Goal: Task Accomplishment & Management: Complete application form

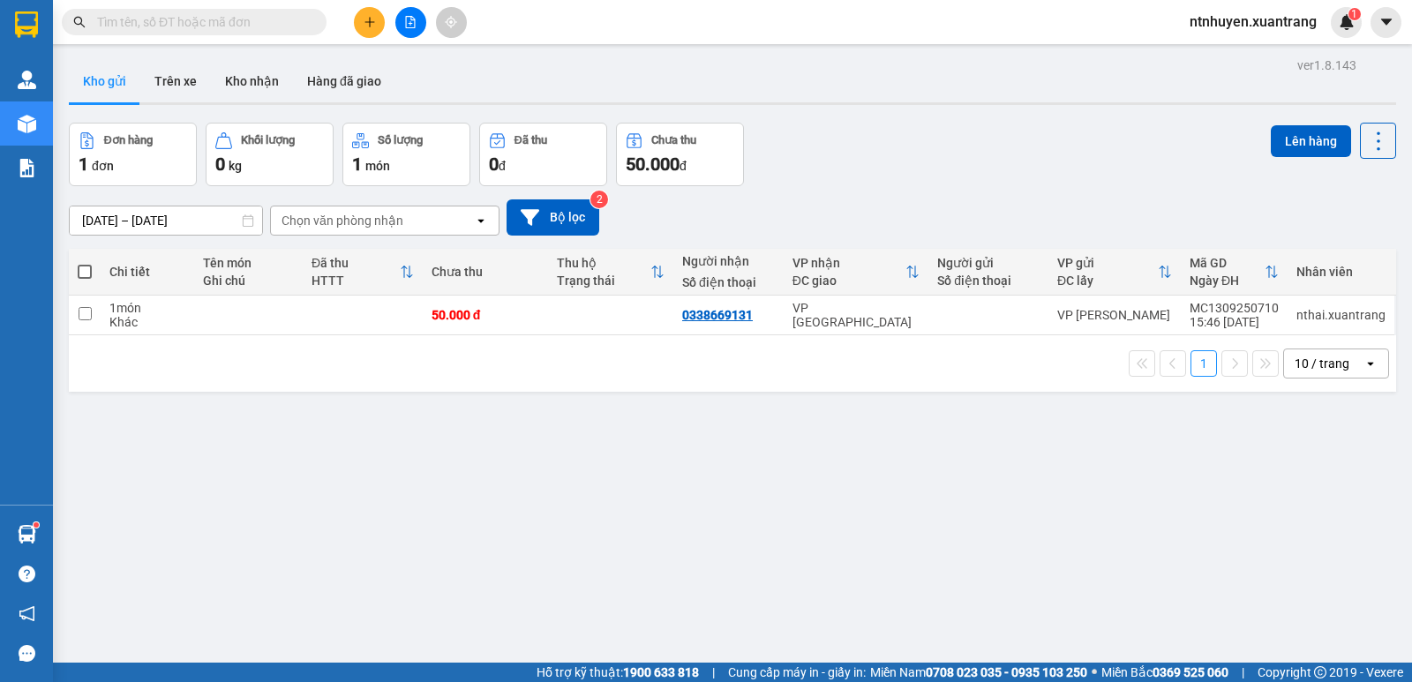
click at [363, 13] on button at bounding box center [369, 22] width 31 height 31
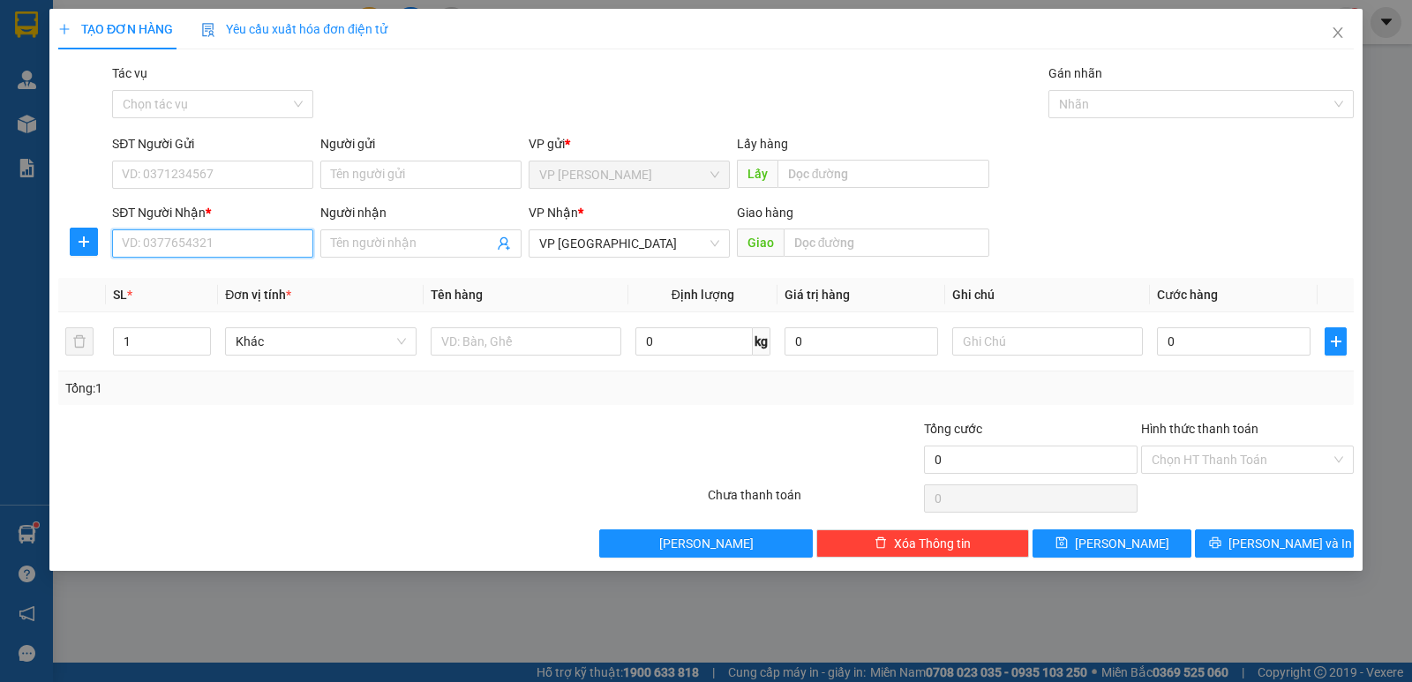
click at [220, 235] on input "SĐT Người Nhận *" at bounding box center [212, 243] width 201 height 28
paste input "0374983260"
type input "0374983260"
click at [394, 251] on input "Người nhận" at bounding box center [412, 243] width 162 height 19
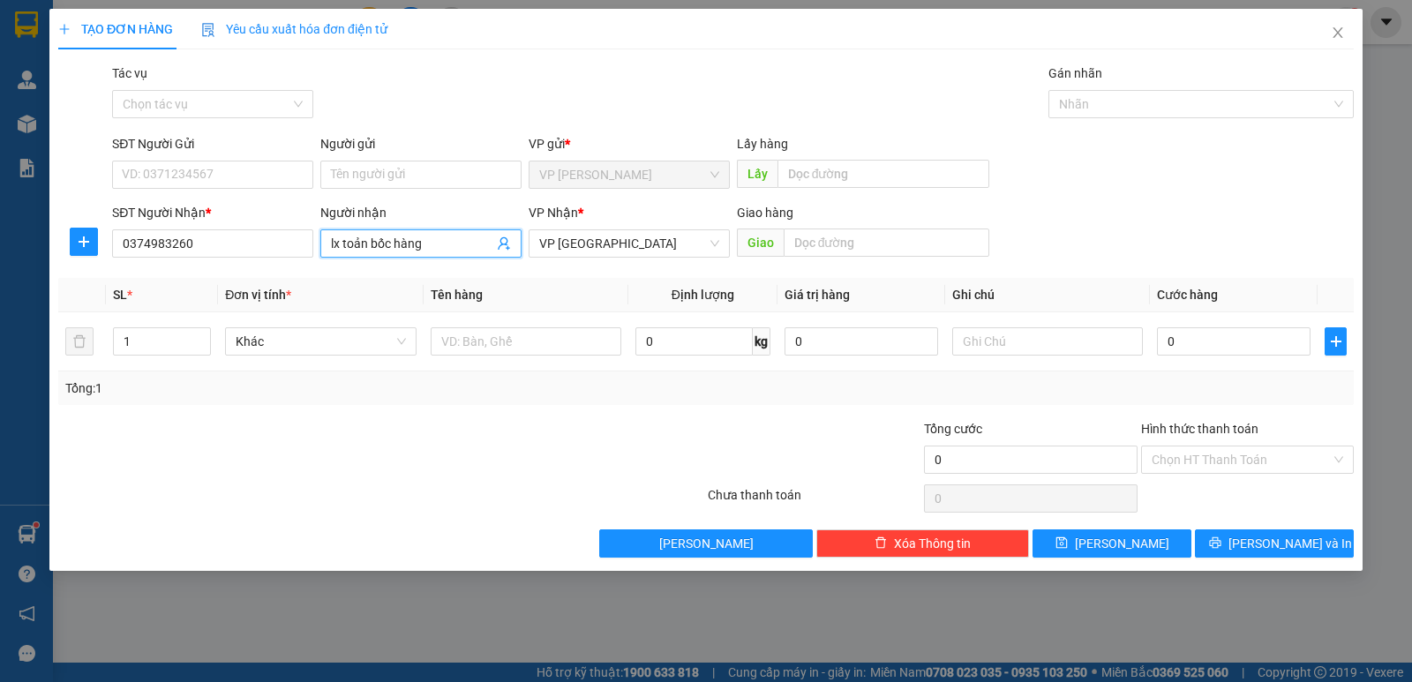
type input "lx toản bốc hàng"
drag, startPoint x: 633, startPoint y: 405, endPoint x: 1060, endPoint y: 377, distance: 428.0
click at [634, 405] on div "Transit Pickup Surcharge Ids Transit Deliver Surcharge Ids Transit Deliver Surc…" at bounding box center [705, 311] width 1295 height 494
click at [1220, 340] on input "0" at bounding box center [1234, 341] width 154 height 28
type input "5"
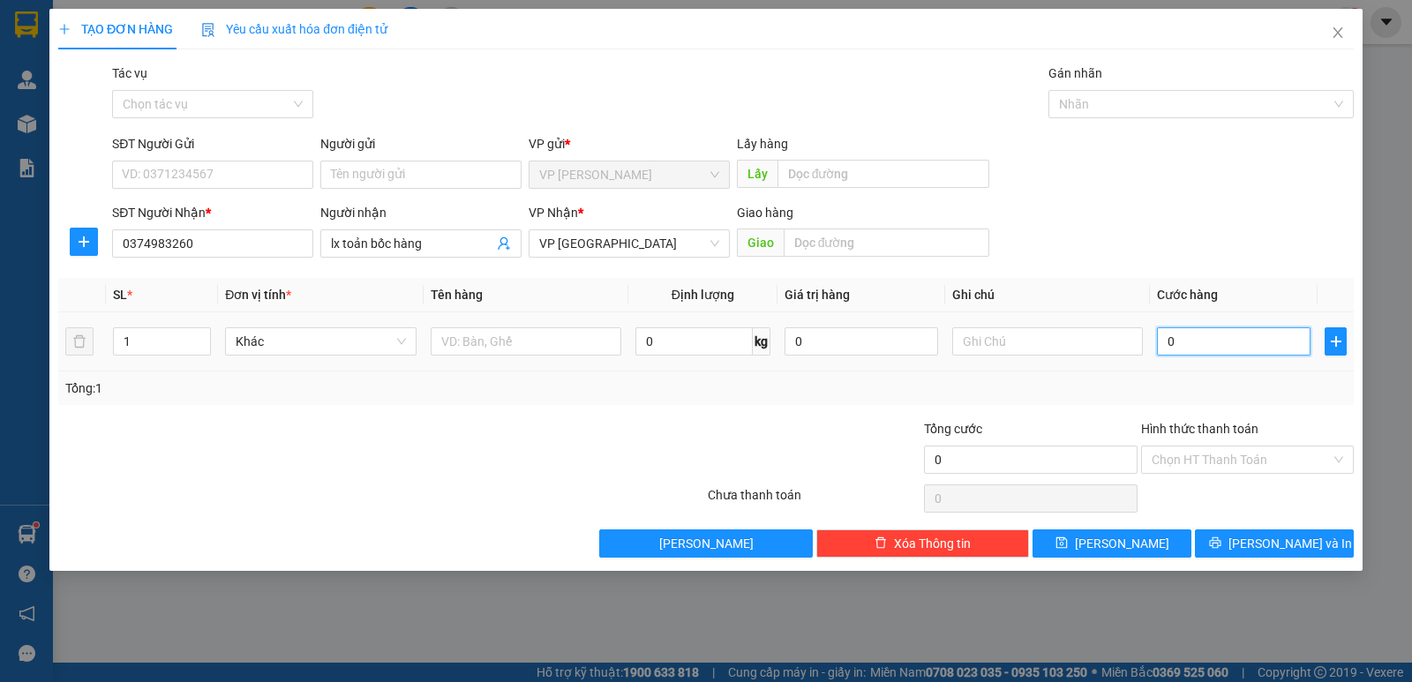
type input "5"
type input "50"
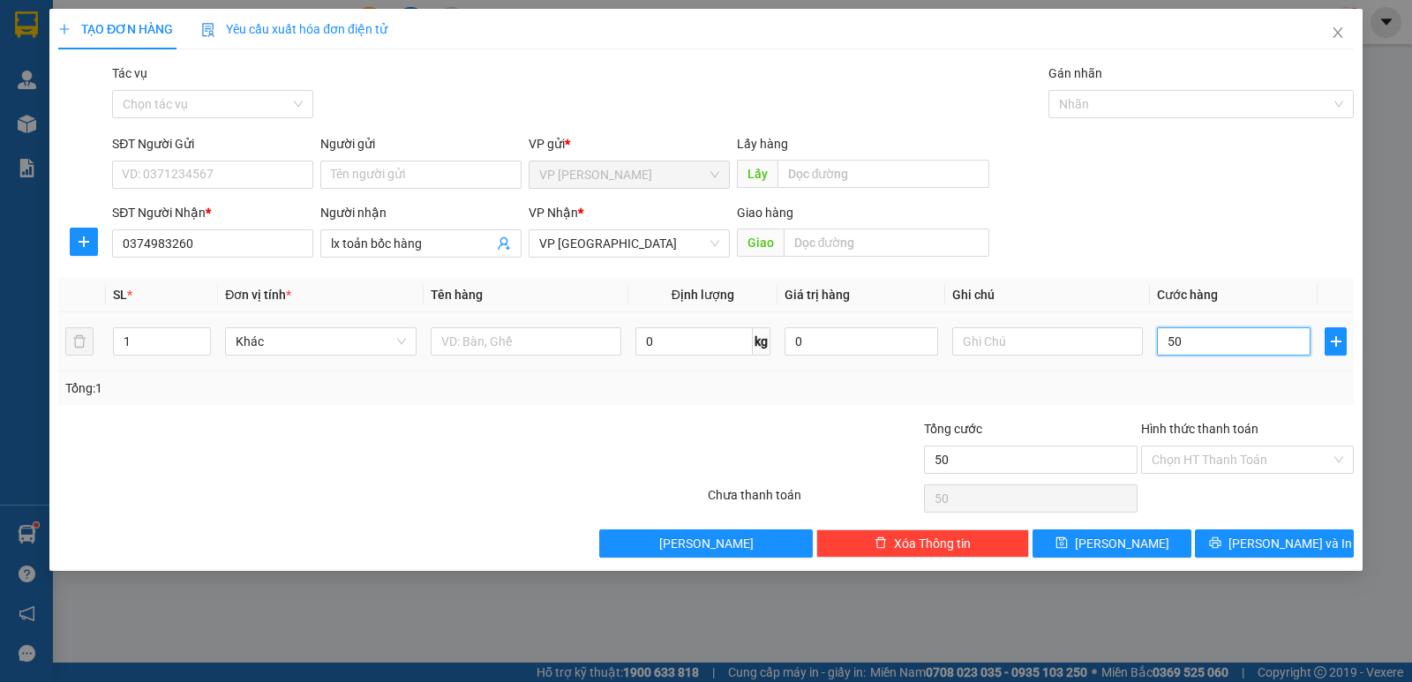
type input "500"
type input "5.000"
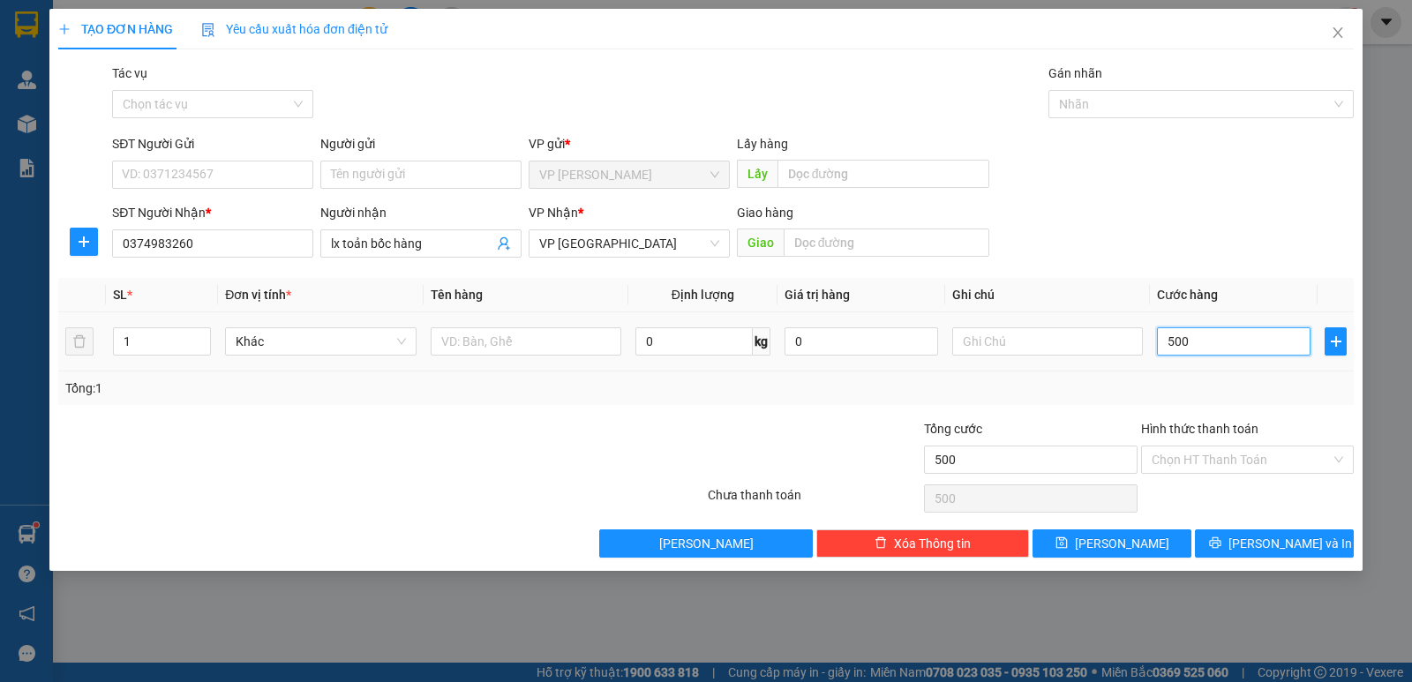
type input "5.000"
type input "50.000"
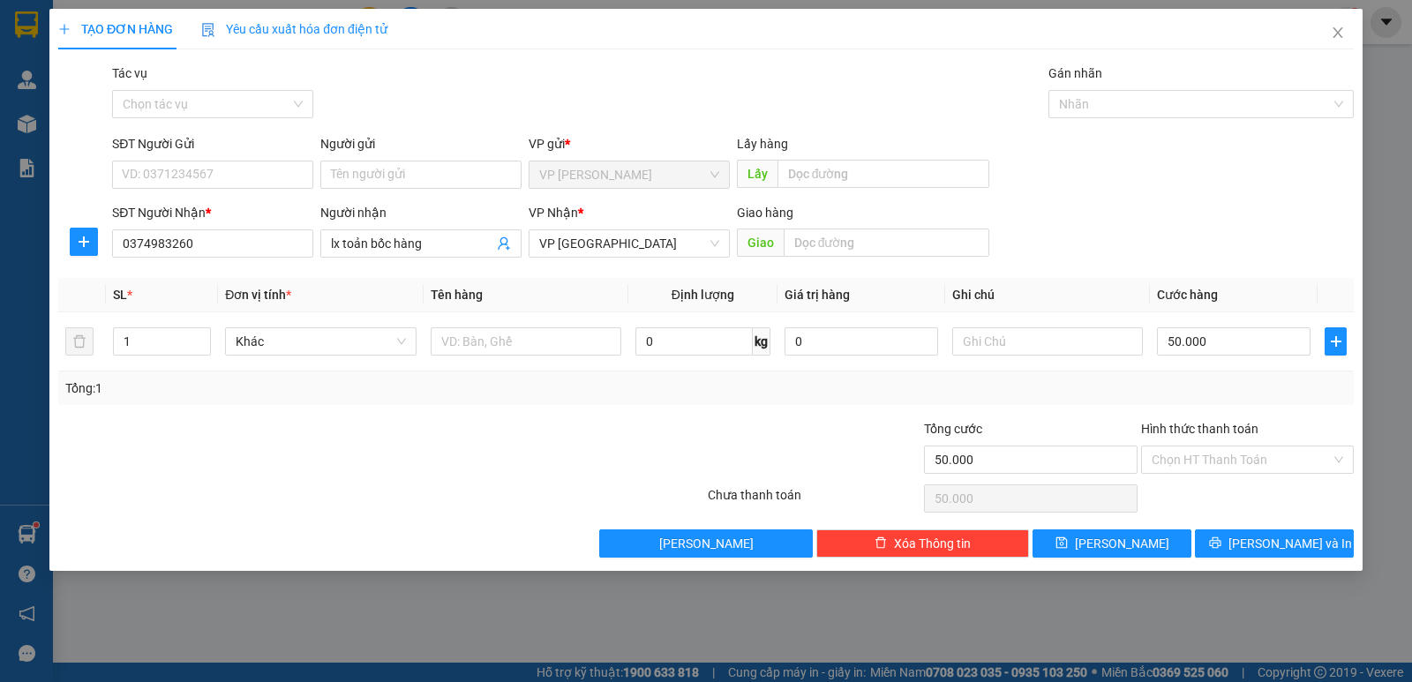
click at [1205, 193] on div "SĐT Người Gửi VD: 0371234567 Người gửi Tên người gửi VP gửi * VP MỘC CHÂU Lấy h…" at bounding box center [733, 165] width 1249 height 62
click at [1131, 543] on span "[PERSON_NAME]" at bounding box center [1122, 543] width 94 height 19
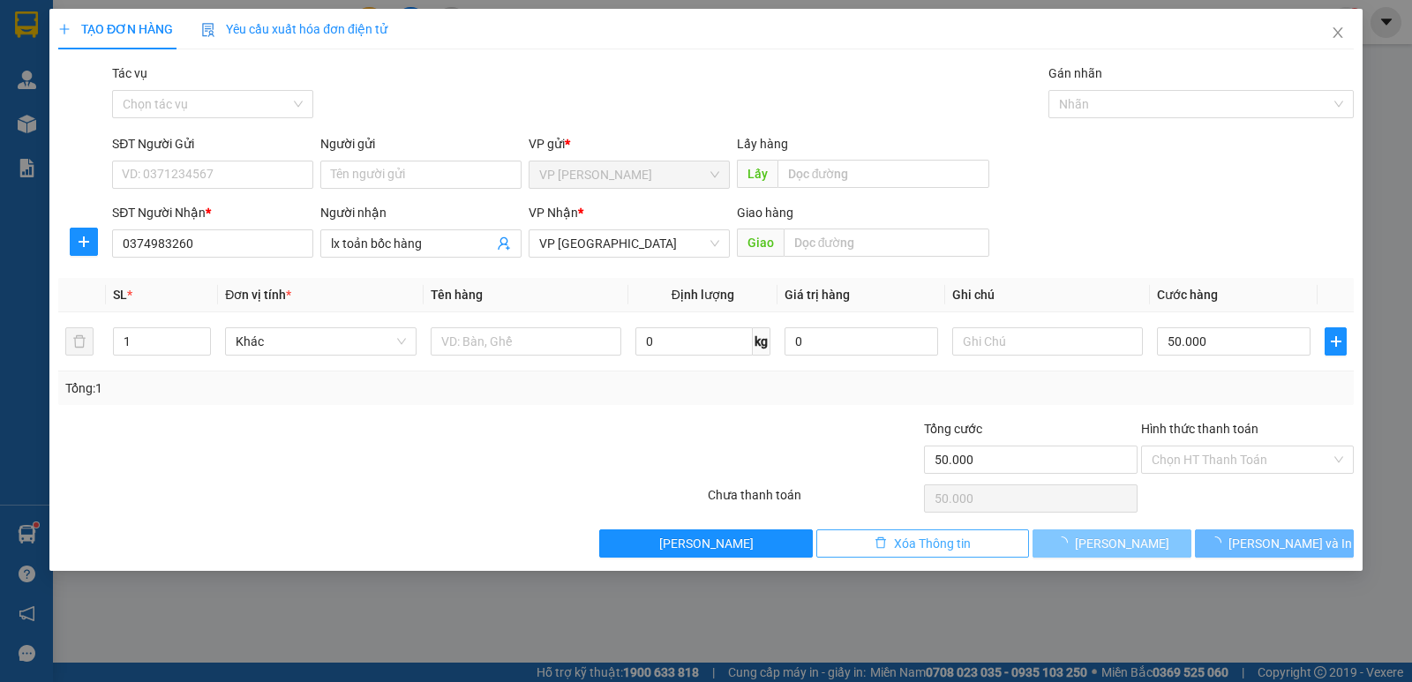
type input "0"
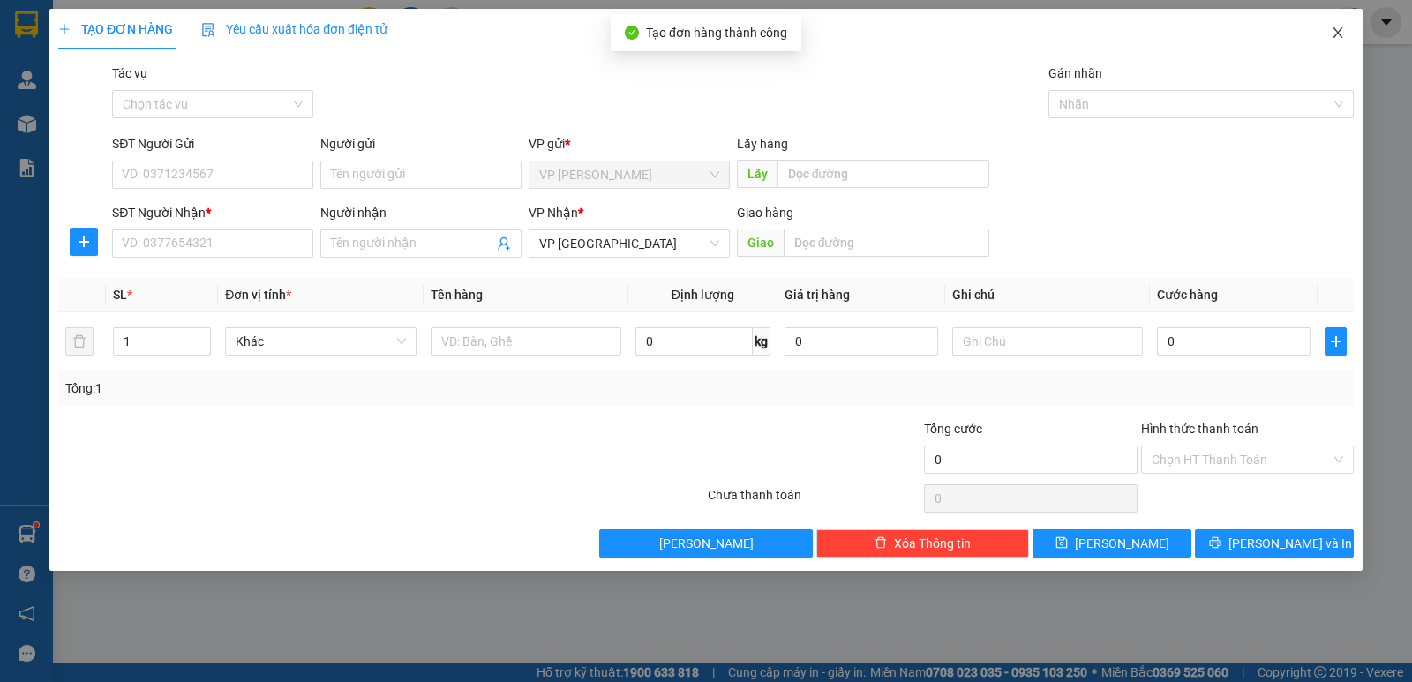
click at [1335, 33] on icon "close" at bounding box center [1338, 33] width 14 height 14
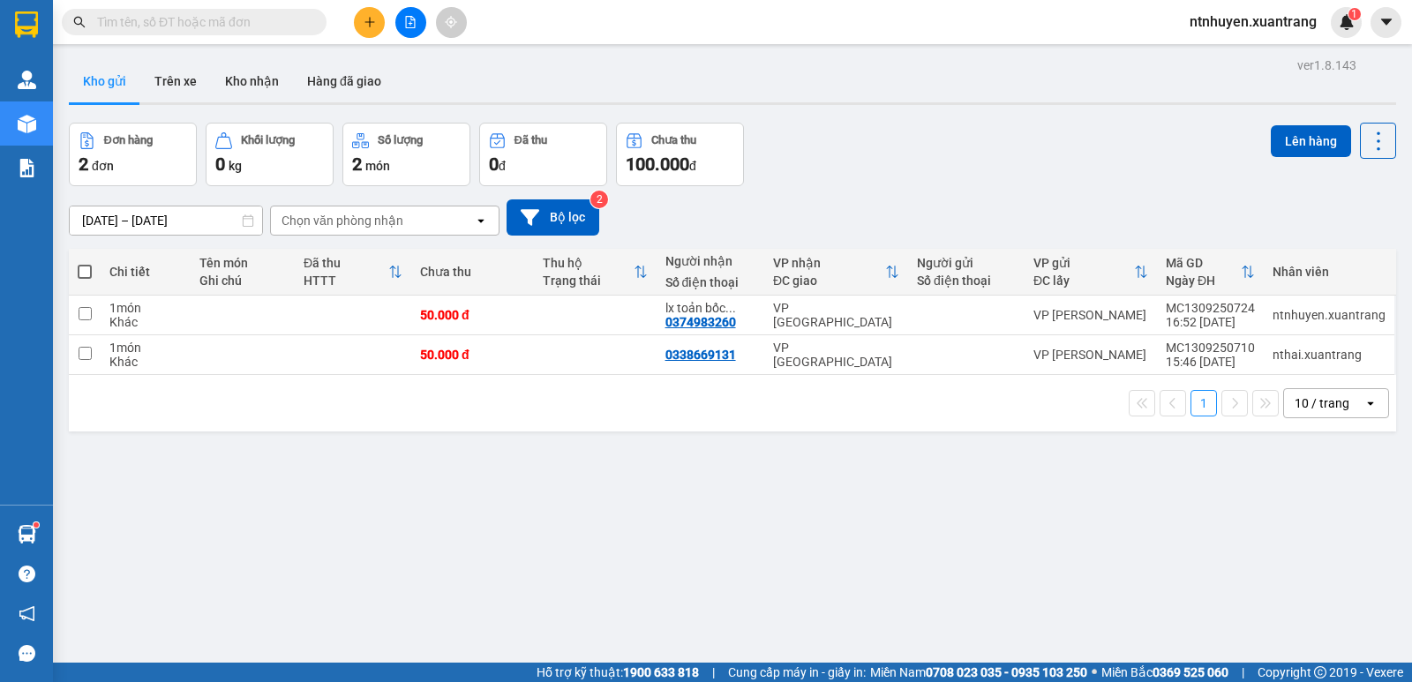
click at [960, 171] on div "Đơn hàng 2 đơn Khối lượng 0 kg Số lượng 2 món Đã thu 0 đ Chưa thu 100.000 đ Lên…" at bounding box center [732, 155] width 1327 height 64
click at [93, 316] on td at bounding box center [85, 316] width 32 height 40
checkbox input "true"
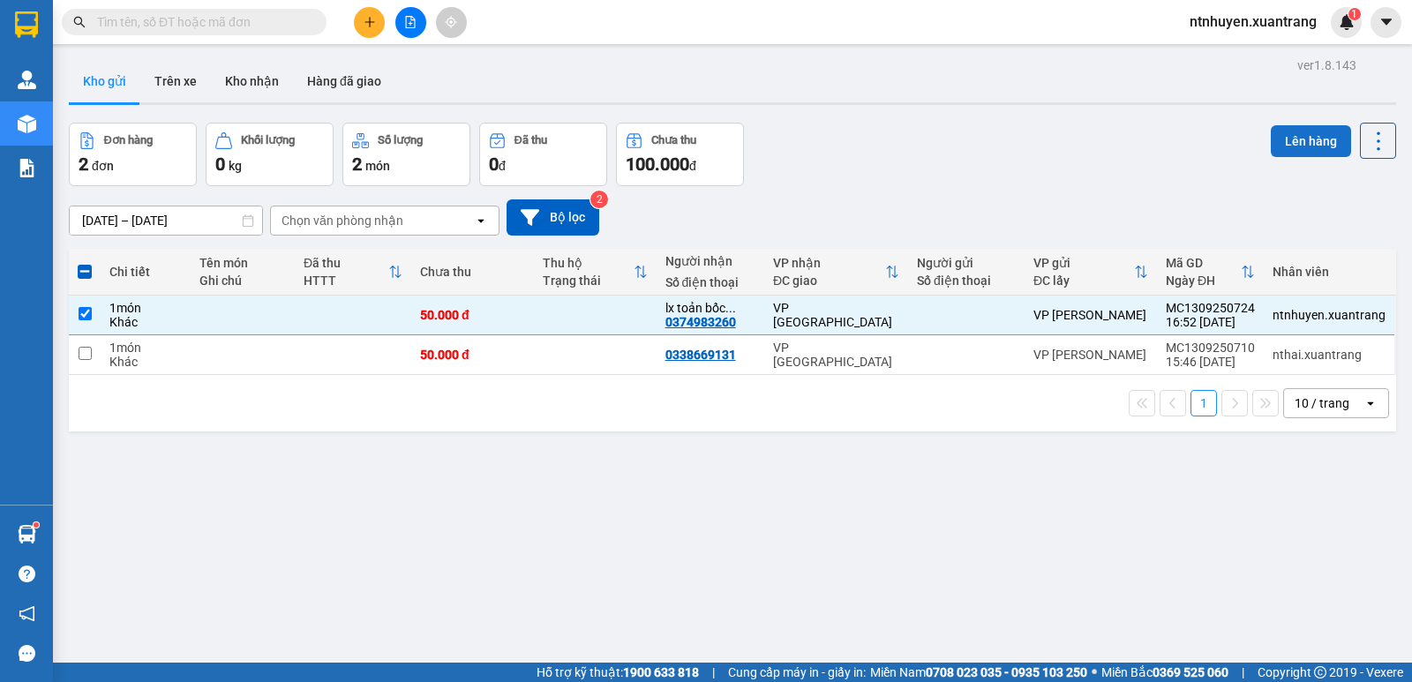
click at [1293, 135] on button "Lên hàng" at bounding box center [1311, 141] width 80 height 32
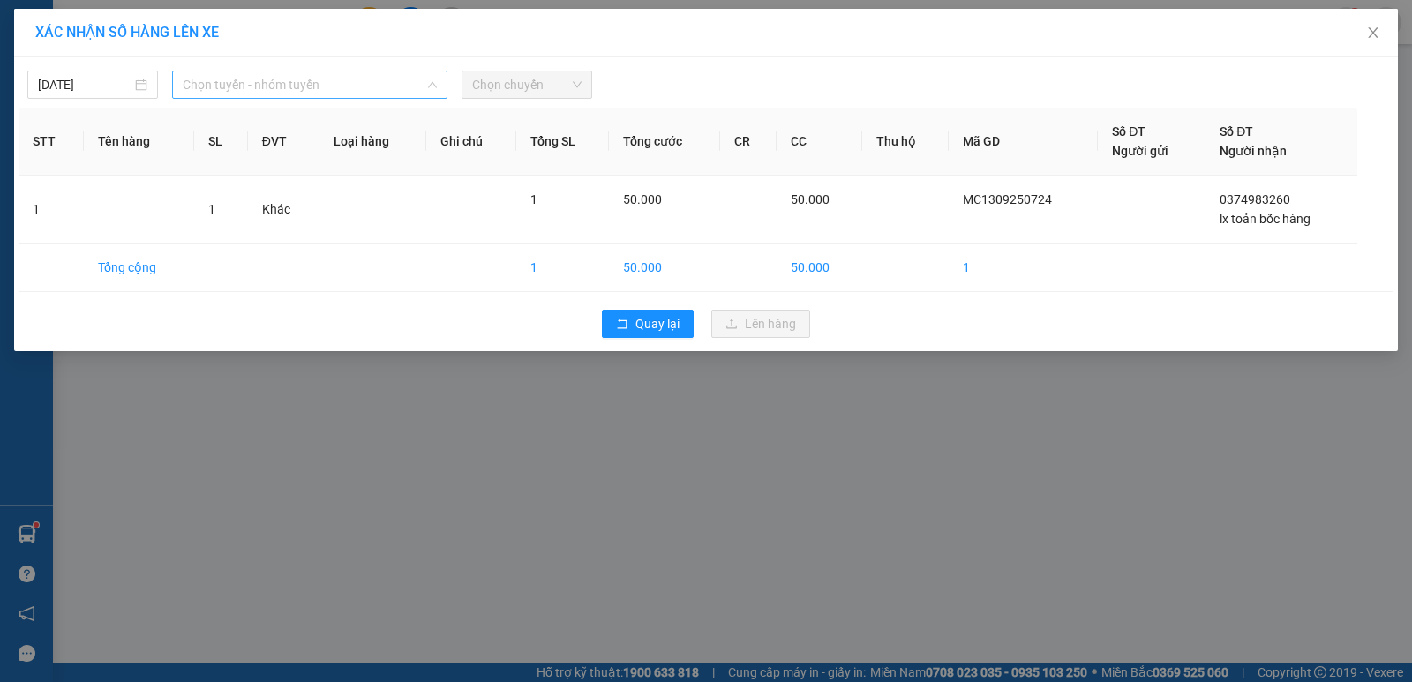
click at [295, 81] on span "Chọn tuyến - nhóm tuyến" at bounding box center [310, 84] width 254 height 26
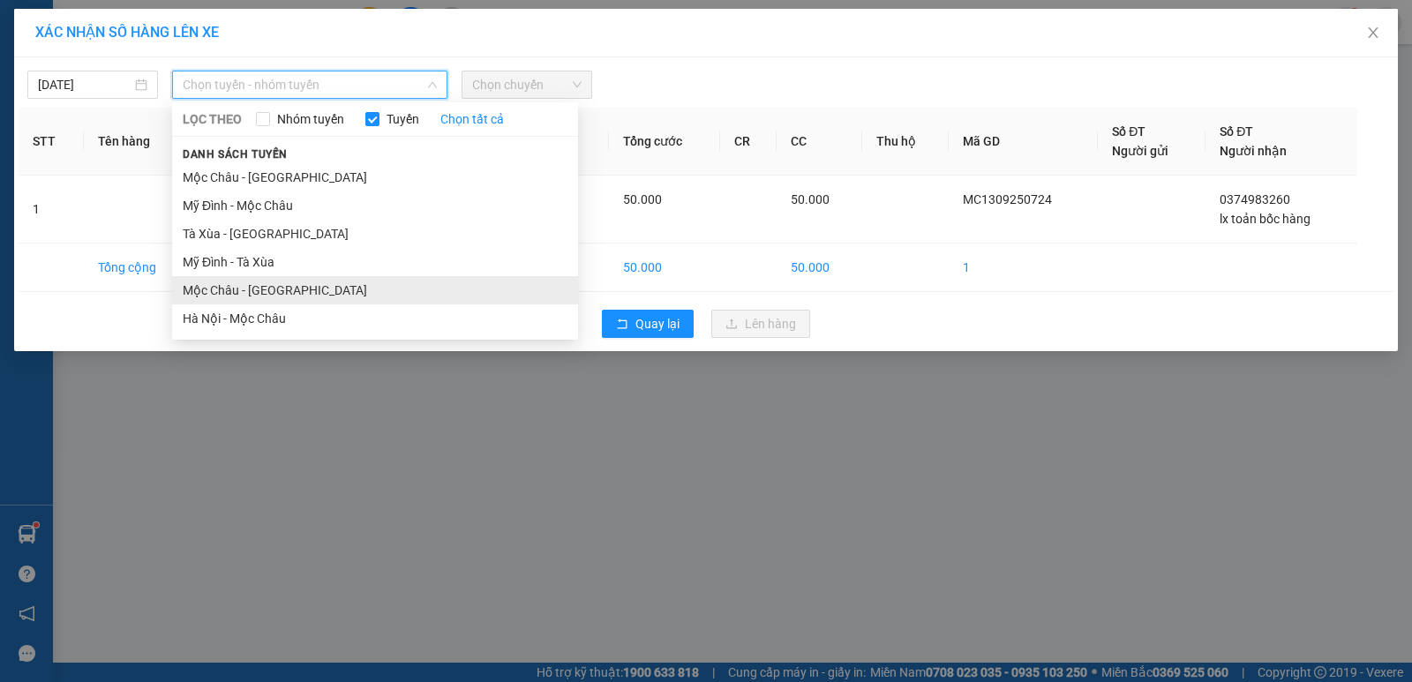
click at [246, 290] on li "Mộc Châu - [GEOGRAPHIC_DATA]" at bounding box center [375, 290] width 406 height 28
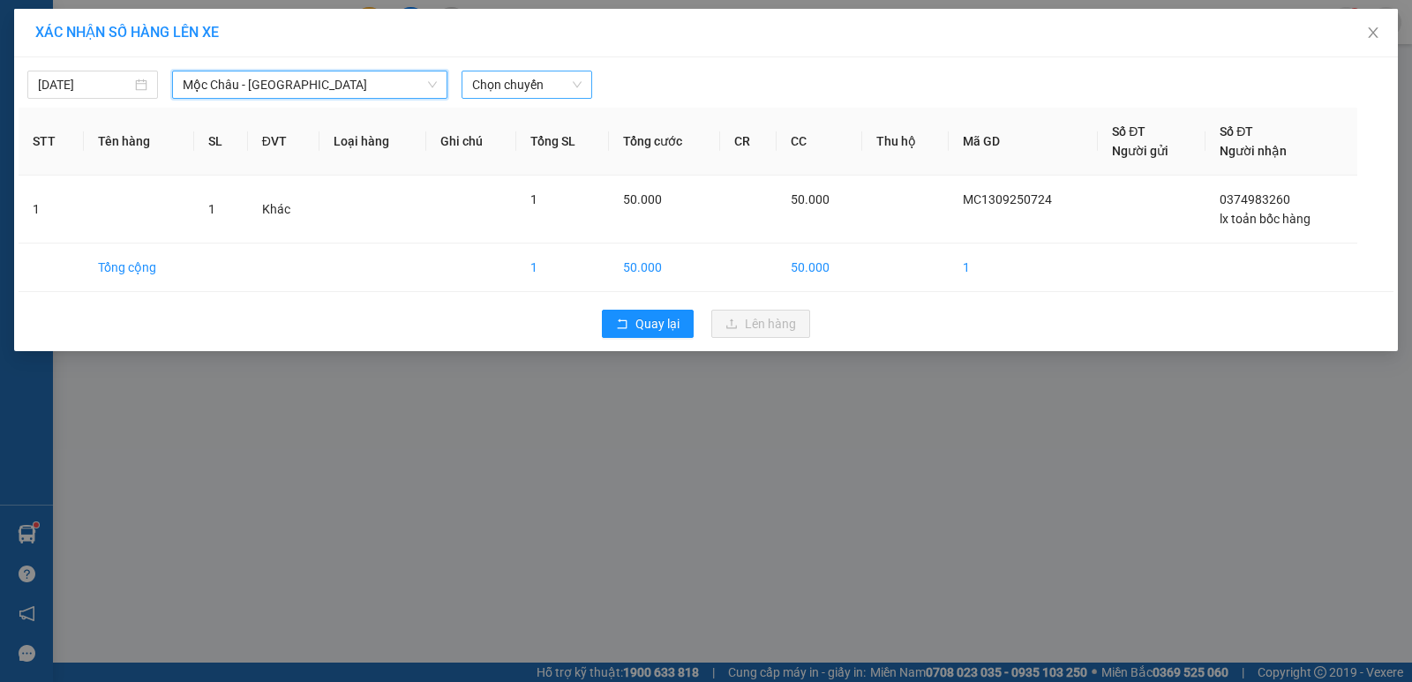
click at [508, 83] on span "Chọn chuyến" at bounding box center [526, 84] width 109 height 26
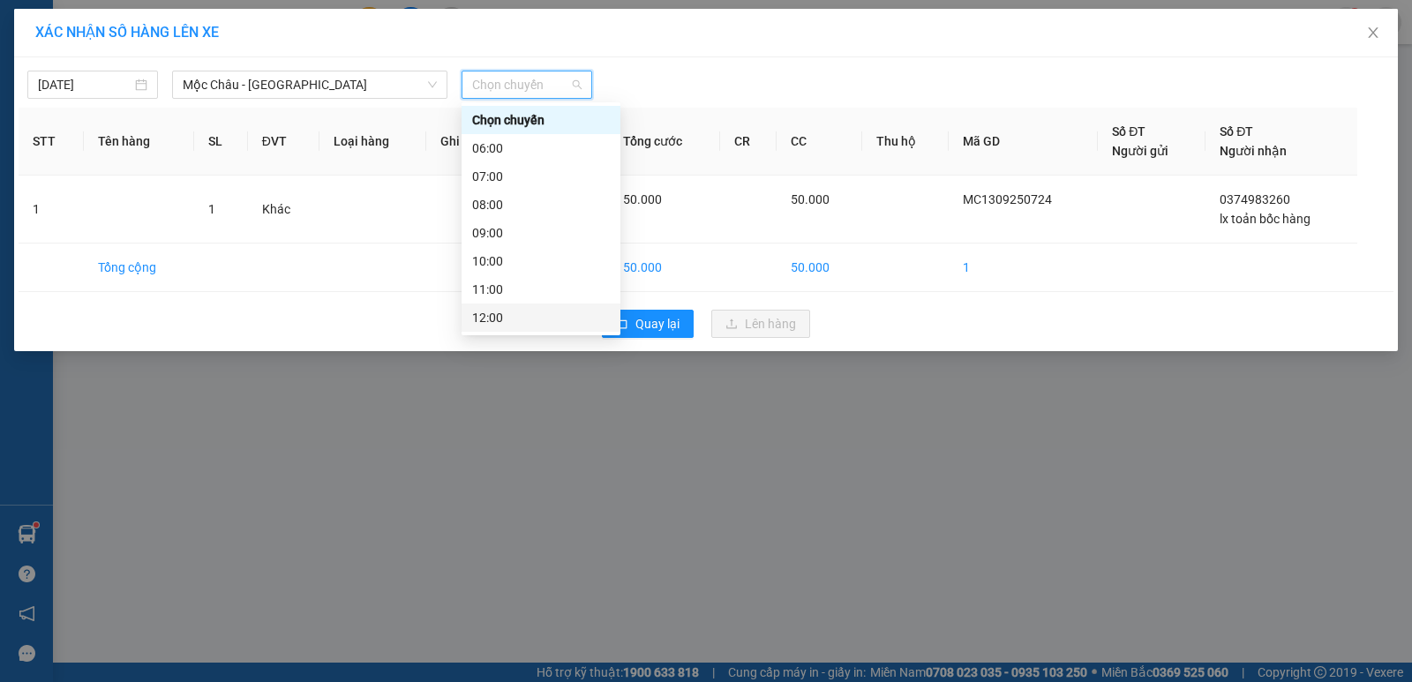
click at [491, 316] on div "12:00" at bounding box center [541, 317] width 138 height 19
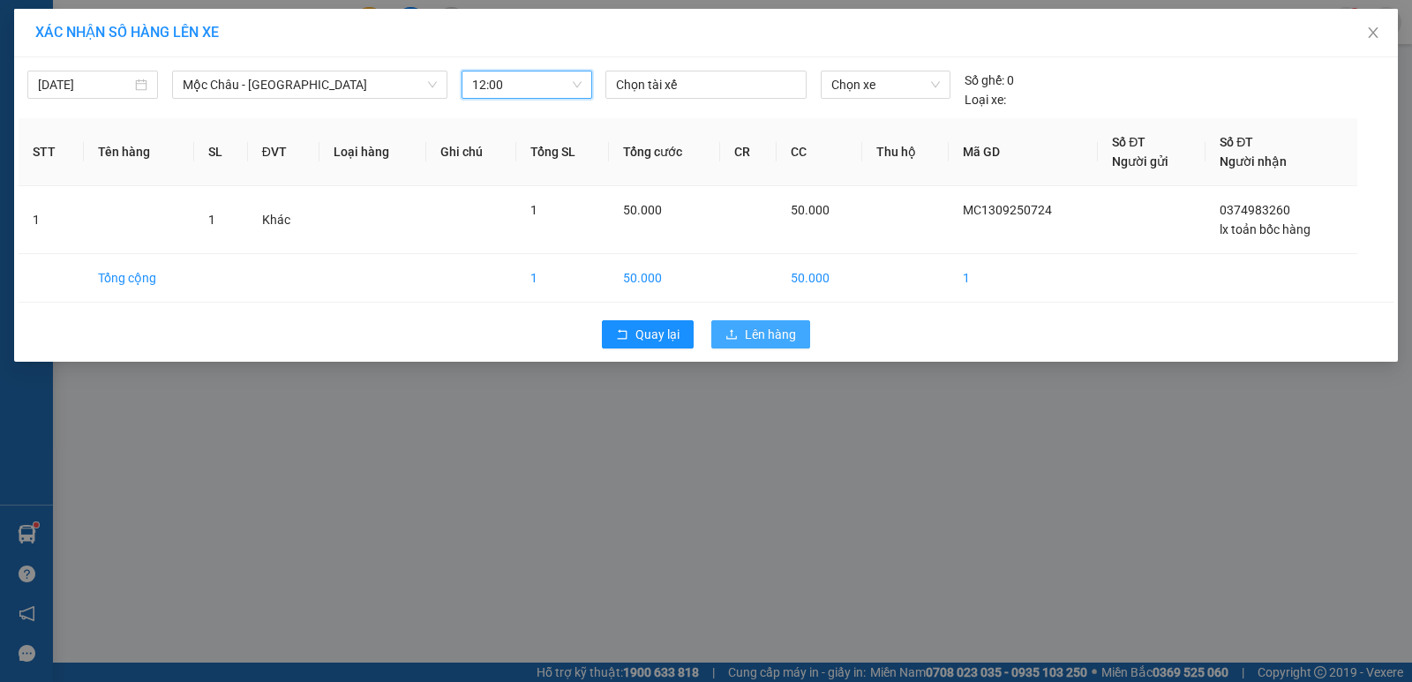
click at [798, 338] on button "Lên hàng" at bounding box center [760, 334] width 99 height 28
